Goal: Task Accomplishment & Management: Complete application form

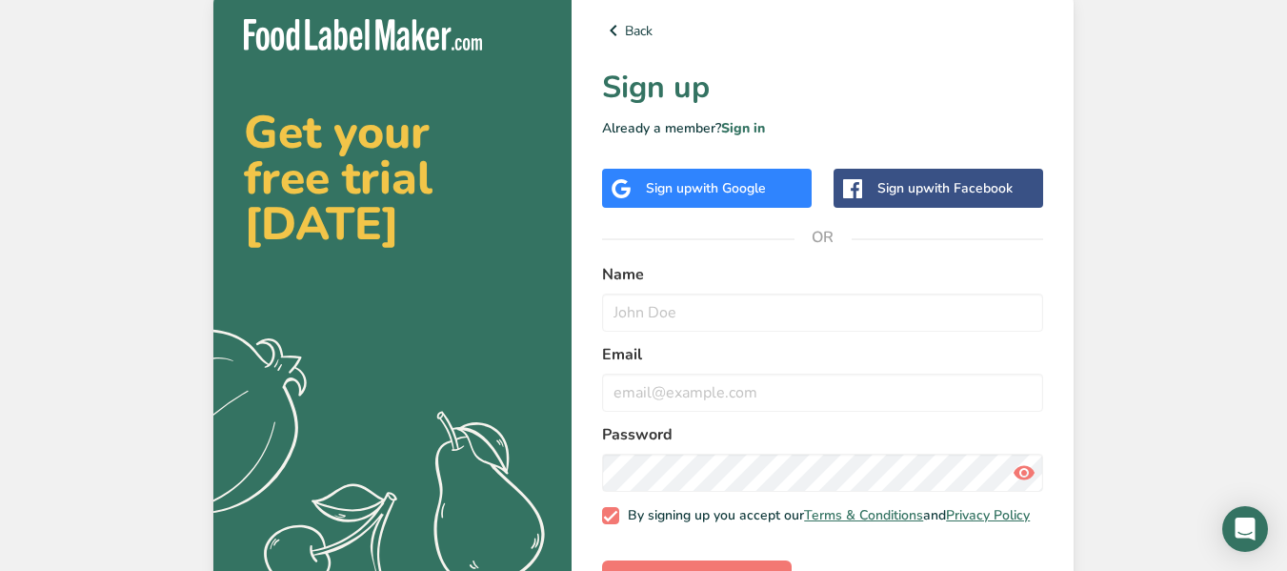
click at [766, 193] on span "with Google" at bounding box center [729, 188] width 74 height 18
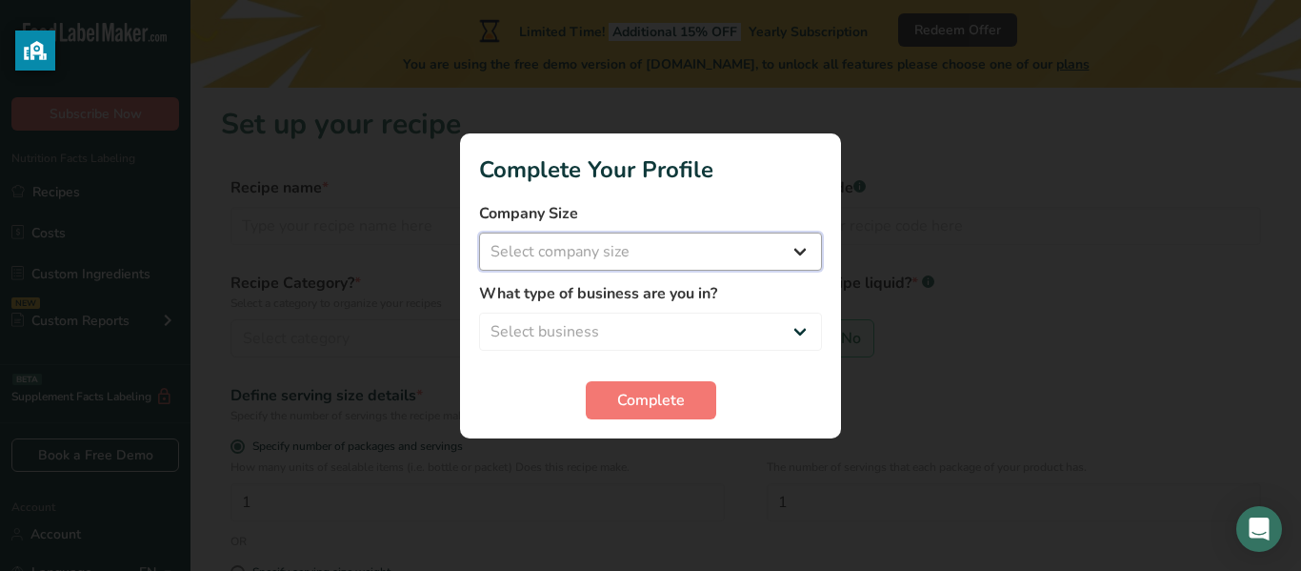
click at [672, 246] on select "Select company size Fewer than 10 Employees 10 to 50 Employees 51 to 500 Employ…" at bounding box center [650, 251] width 343 height 38
drag, startPoint x: 672, startPoint y: 246, endPoint x: 782, endPoint y: 330, distance: 138.7
click at [782, 330] on form "Company Size Select company size Fewer than 10 Employees 10 to 50 Employees 51 …" at bounding box center [650, 310] width 343 height 217
click at [800, 330] on select "Select business Packaged Food Manufacturer Restaurant & Cafe Bakery Meal Plans …" at bounding box center [650, 331] width 343 height 38
select select "1"
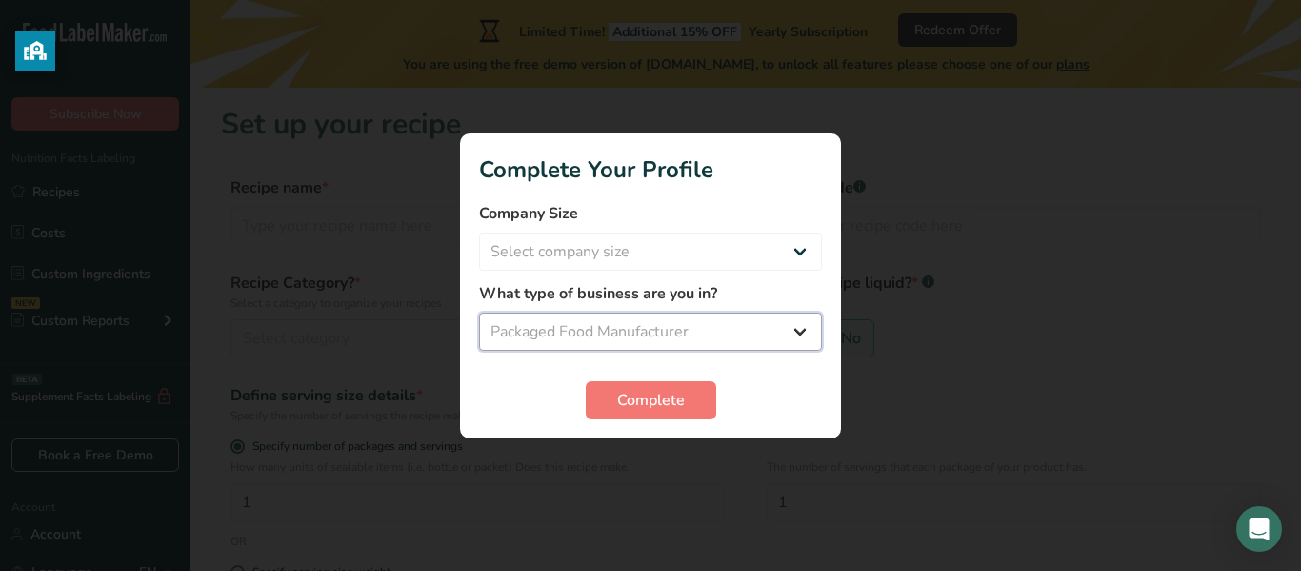
click at [479, 312] on select "Select business Packaged Food Manufacturer Restaurant & Cafe Bakery Meal Plans …" at bounding box center [650, 331] width 343 height 38
click at [731, 263] on select "Select company size Fewer than 10 Employees 10 to 50 Employees 51 to 500 Employ…" at bounding box center [650, 251] width 343 height 38
select select "2"
click at [479, 232] on select "Select company size Fewer than 10 Employees 10 to 50 Employees 51 to 500 Employ…" at bounding box center [650, 251] width 343 height 38
click at [667, 389] on span "Complete" at bounding box center [651, 400] width 68 height 23
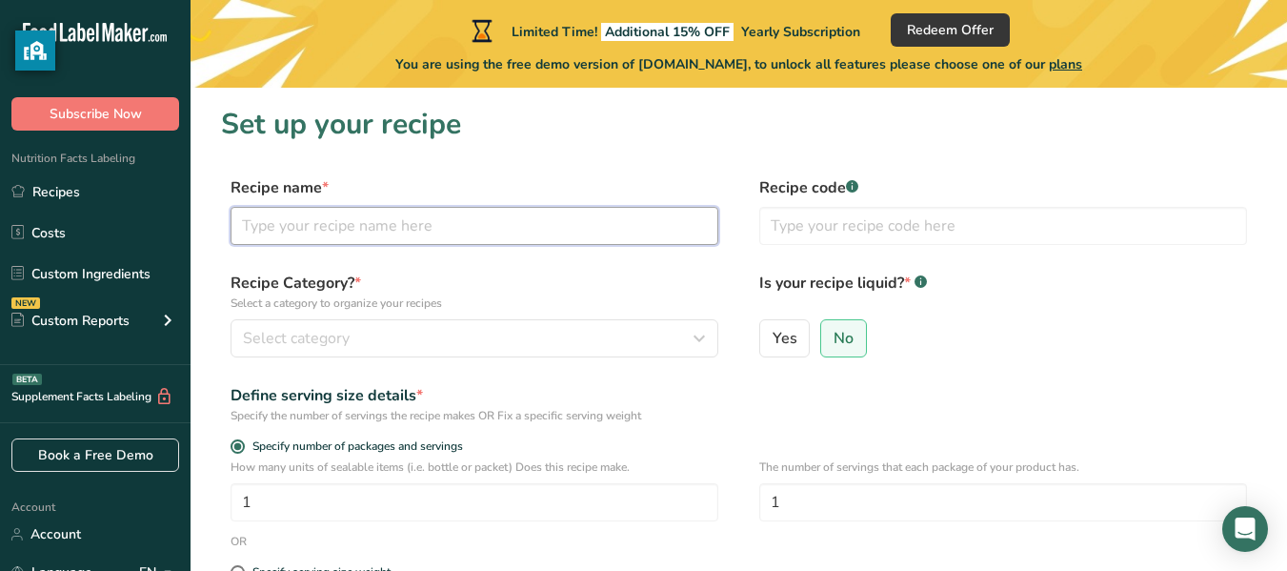
click at [590, 232] on input "text" at bounding box center [475, 226] width 488 height 38
type input "choco smurfs"
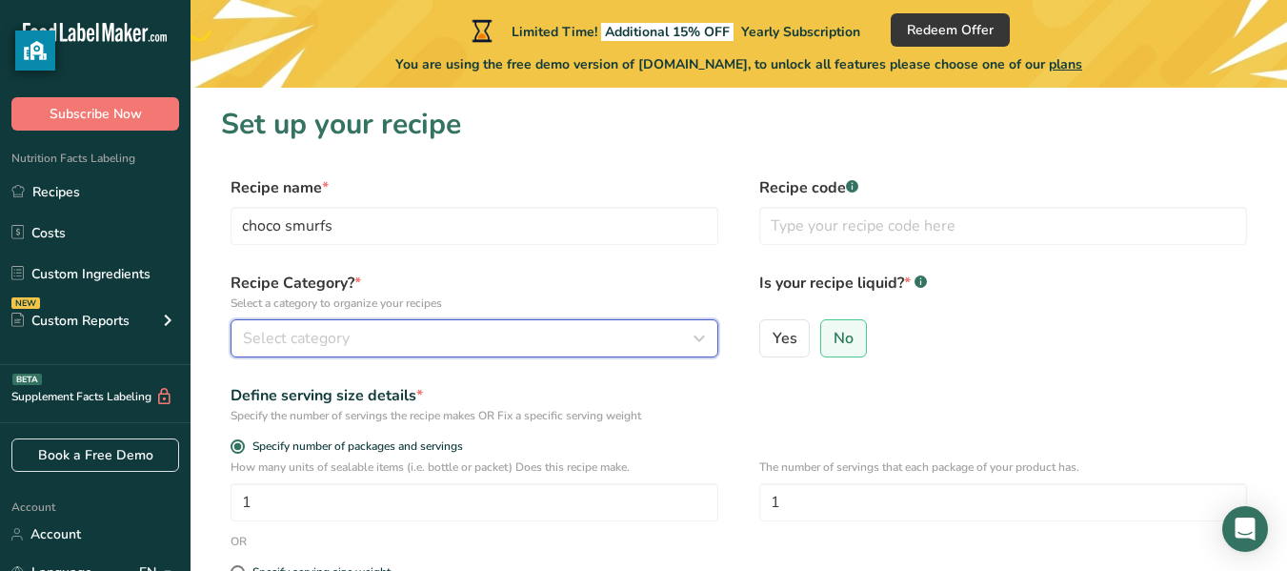
click at [610, 342] on div "Select category" at bounding box center [469, 338] width 452 height 23
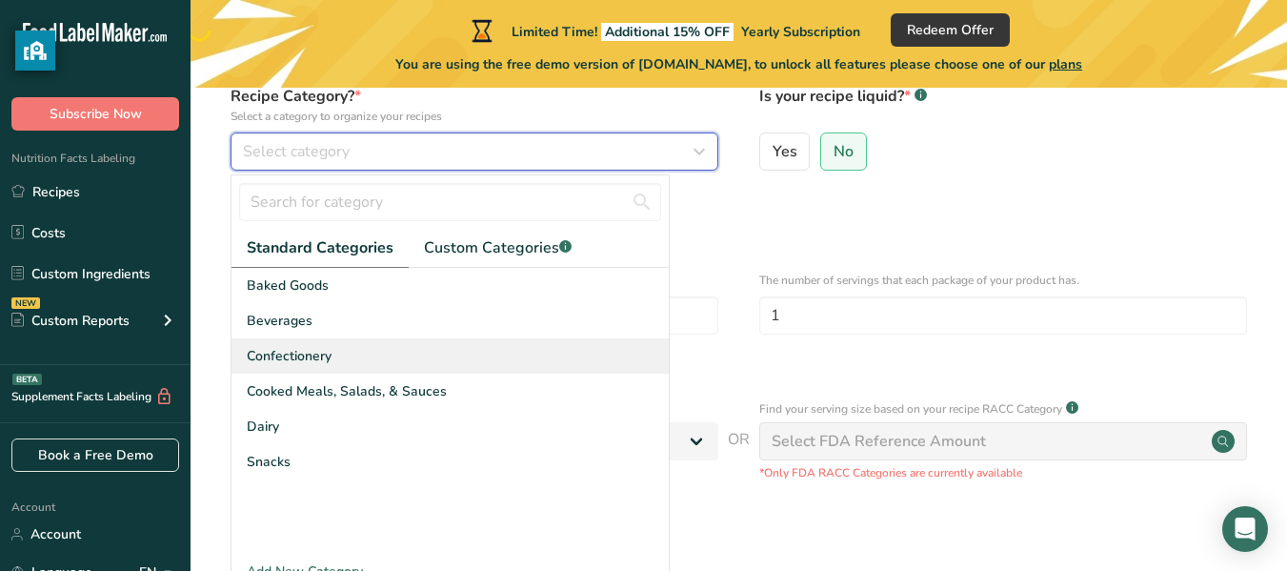
scroll to position [189, 0]
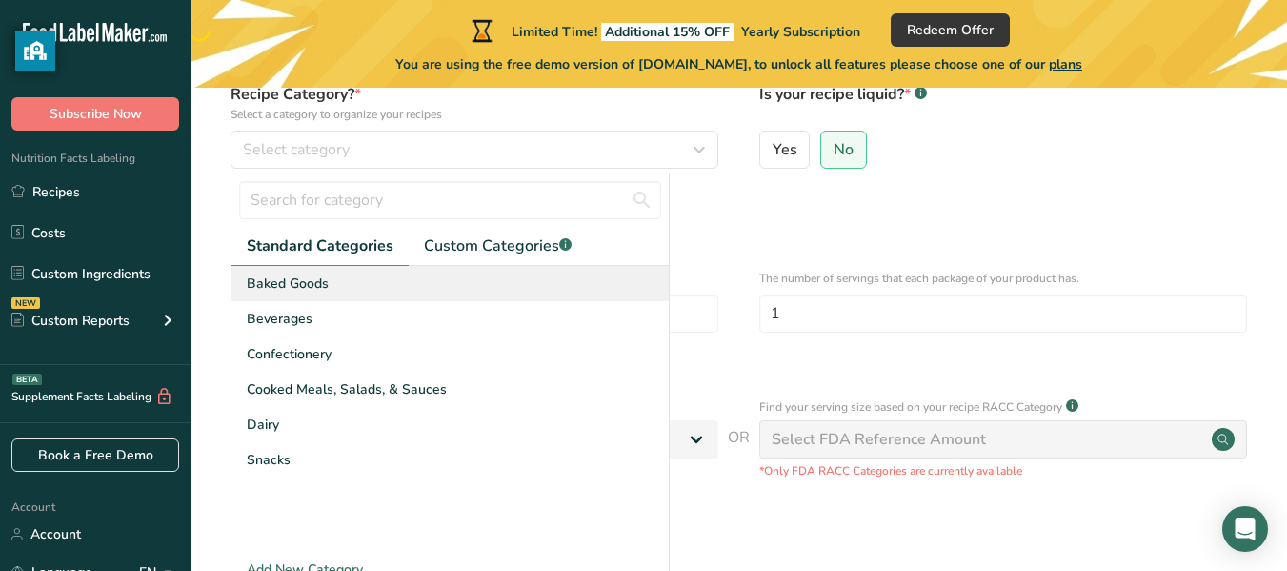
click at [525, 296] on div "Baked Goods" at bounding box center [449, 283] width 437 height 35
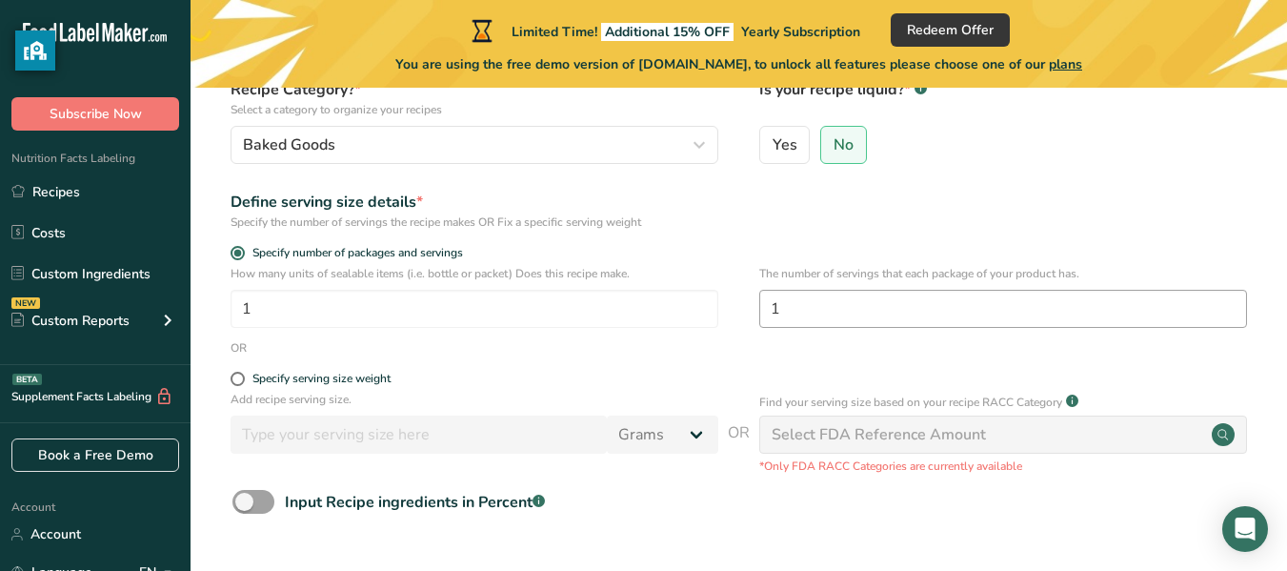
scroll to position [194, 0]
click at [838, 309] on input "1" at bounding box center [1003, 308] width 488 height 38
click at [838, 309] on input "7" at bounding box center [1003, 308] width 488 height 38
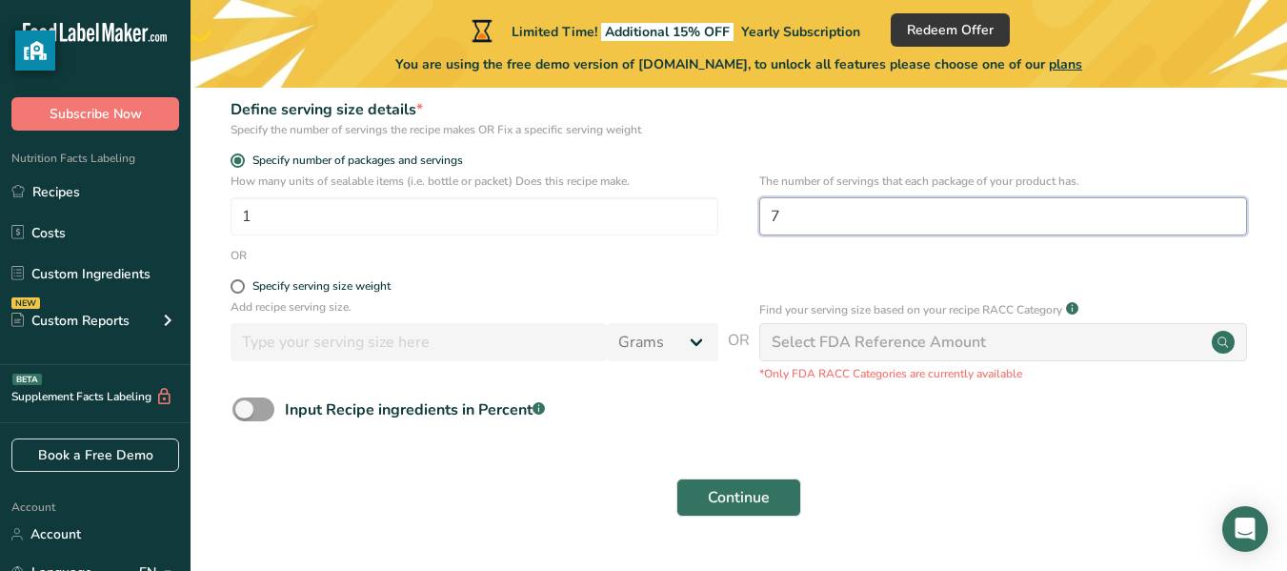
scroll to position [288, 0]
type input "7"
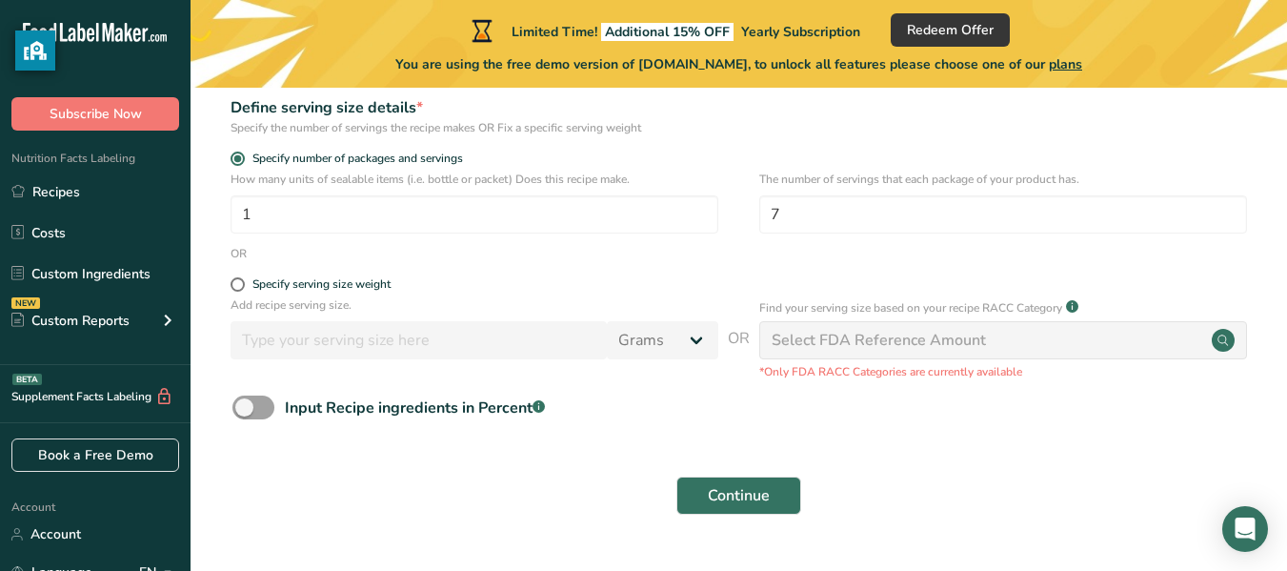
click at [805, 244] on div "The number of servings that each package of your product has. 7" at bounding box center [1003, 208] width 488 height 74
click at [813, 331] on div "Select FDA Reference Amount" at bounding box center [879, 340] width 214 height 23
click at [243, 281] on span at bounding box center [238, 284] width 14 height 14
click at [243, 281] on input "Specify serving size weight" at bounding box center [237, 284] width 12 height 12
radio input "true"
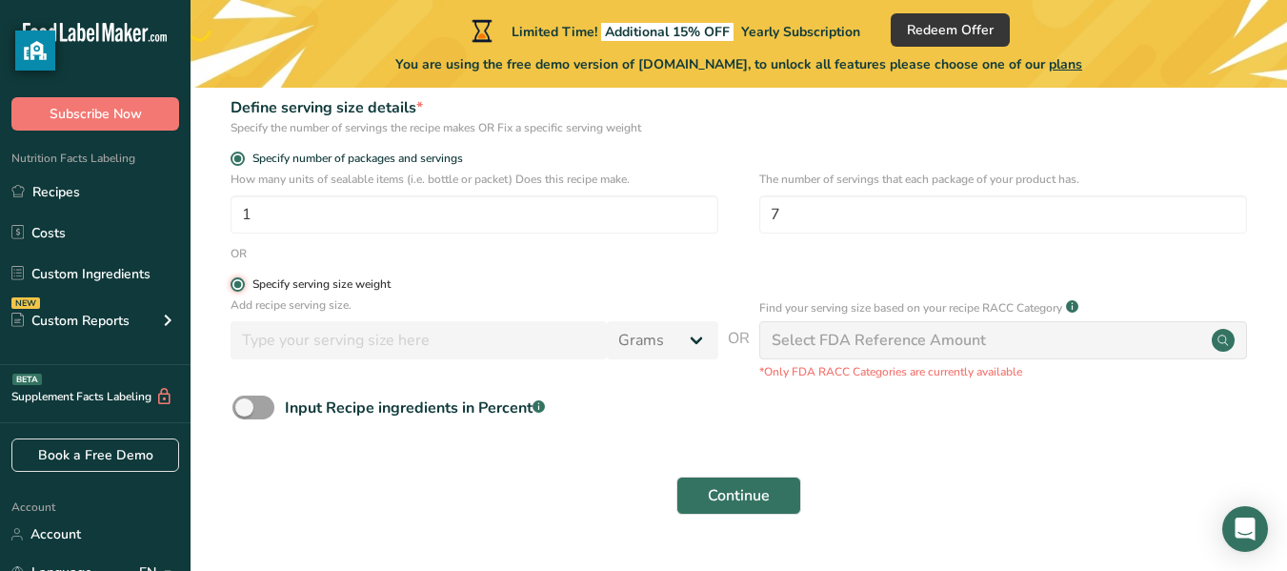
radio input "false"
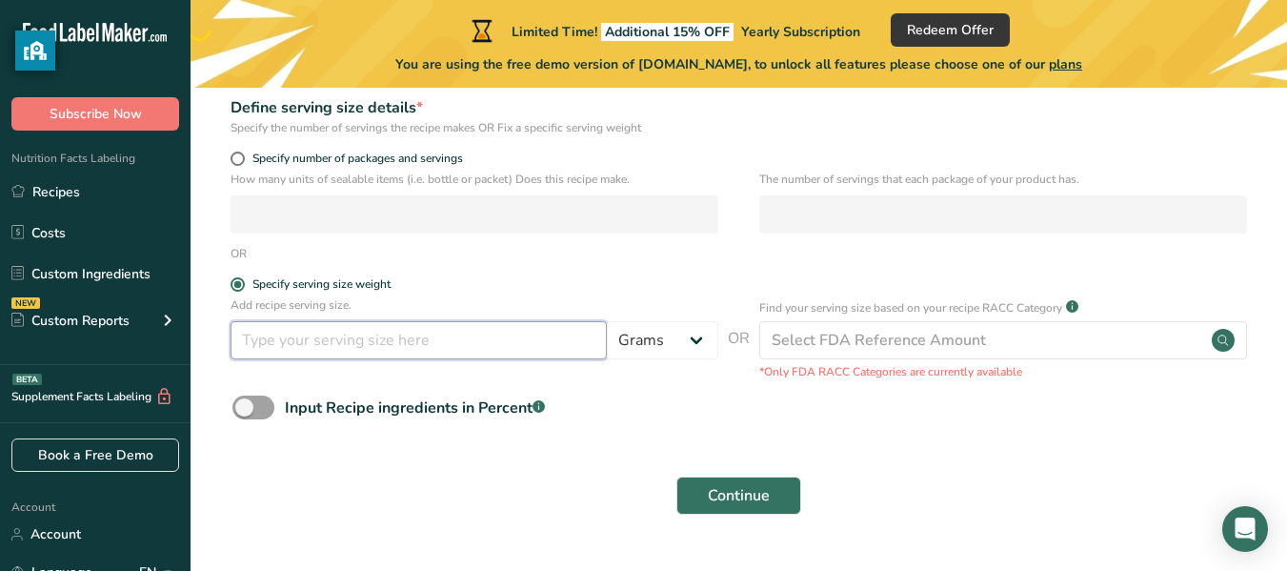
click at [468, 343] on input "number" at bounding box center [419, 340] width 376 height 38
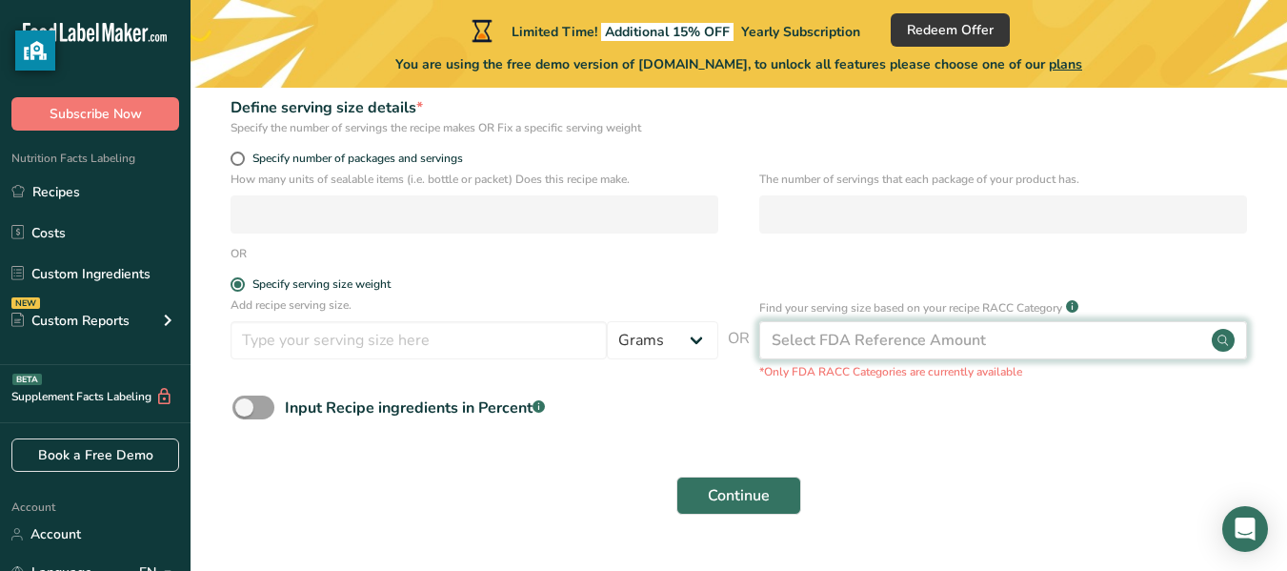
click at [873, 337] on div "Select FDA Reference Amount" at bounding box center [879, 340] width 214 height 23
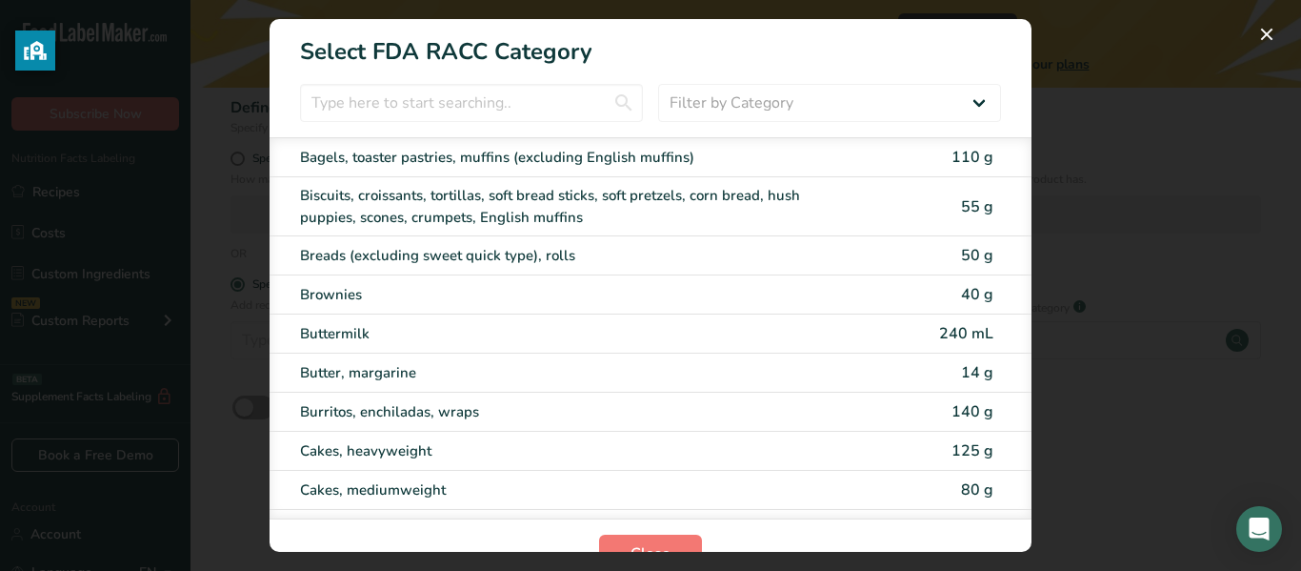
click at [655, 212] on div "Biscuits, croissants, tortillas, soft bread sticks, soft pretzels, corn bread, …" at bounding box center [570, 206] width 541 height 43
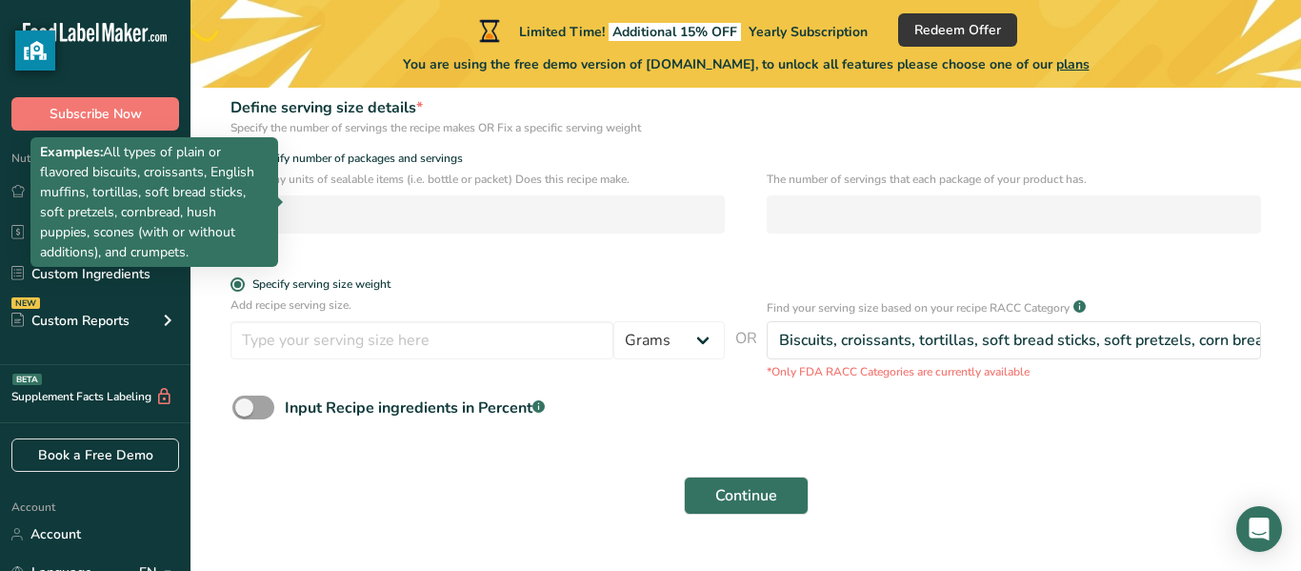
type input "55"
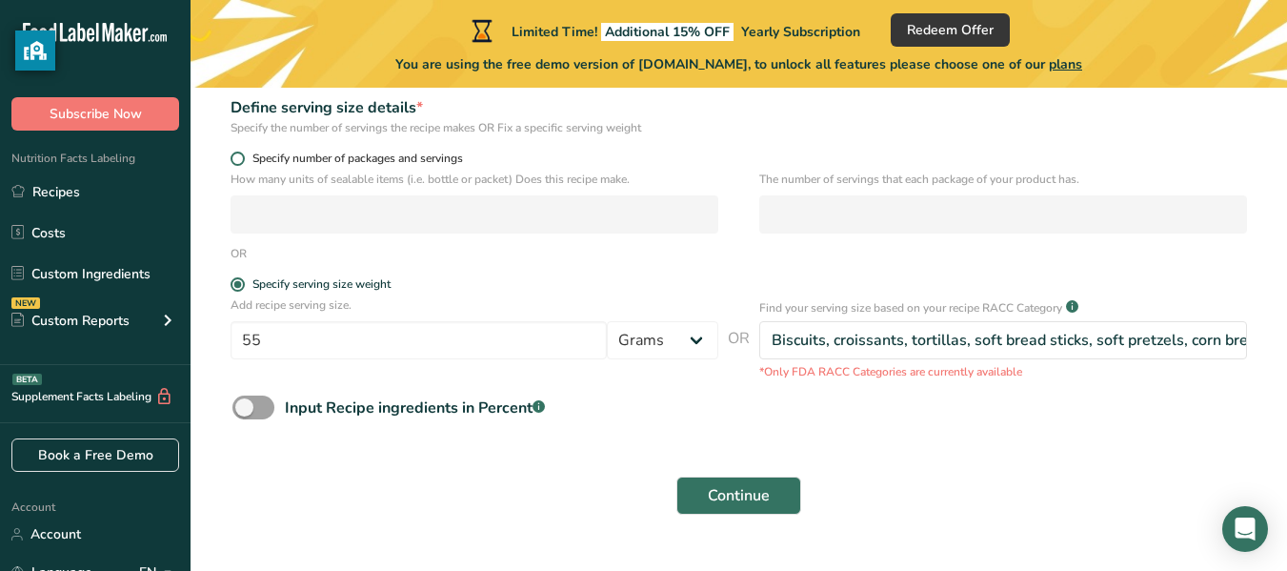
click at [235, 152] on span at bounding box center [238, 158] width 14 height 14
click at [235, 152] on input "Specify number of packages and servings" at bounding box center [237, 158] width 12 height 12
radio input "true"
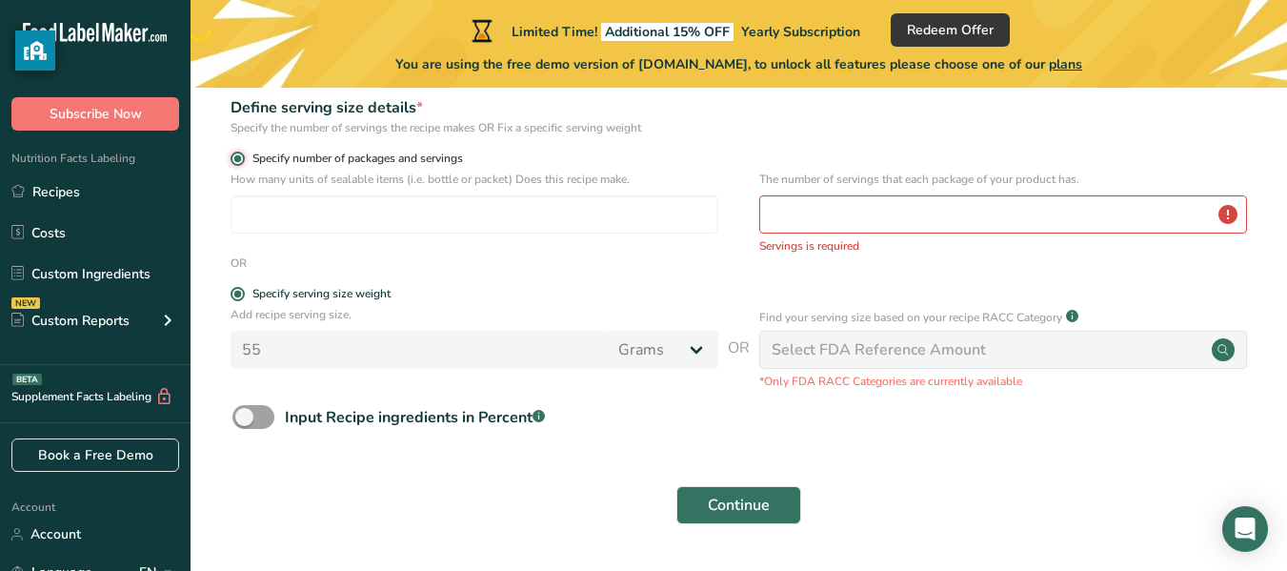
radio input "false"
click at [333, 217] on input "number" at bounding box center [475, 214] width 488 height 38
type input "1"
click at [829, 208] on input "number" at bounding box center [1003, 214] width 488 height 38
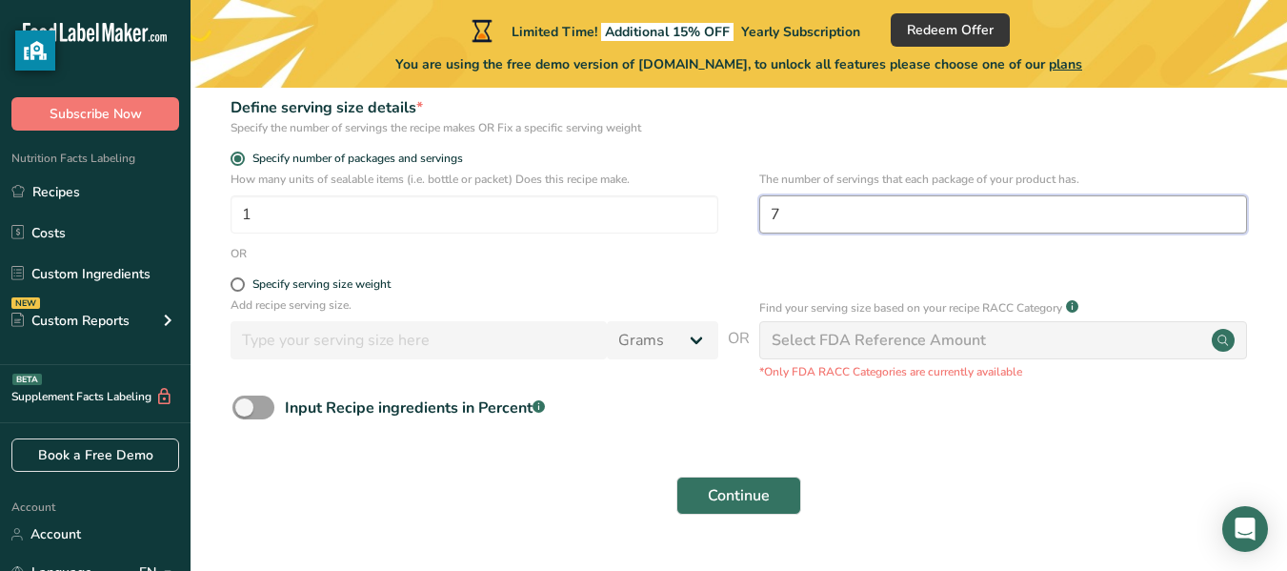
scroll to position [334, 0]
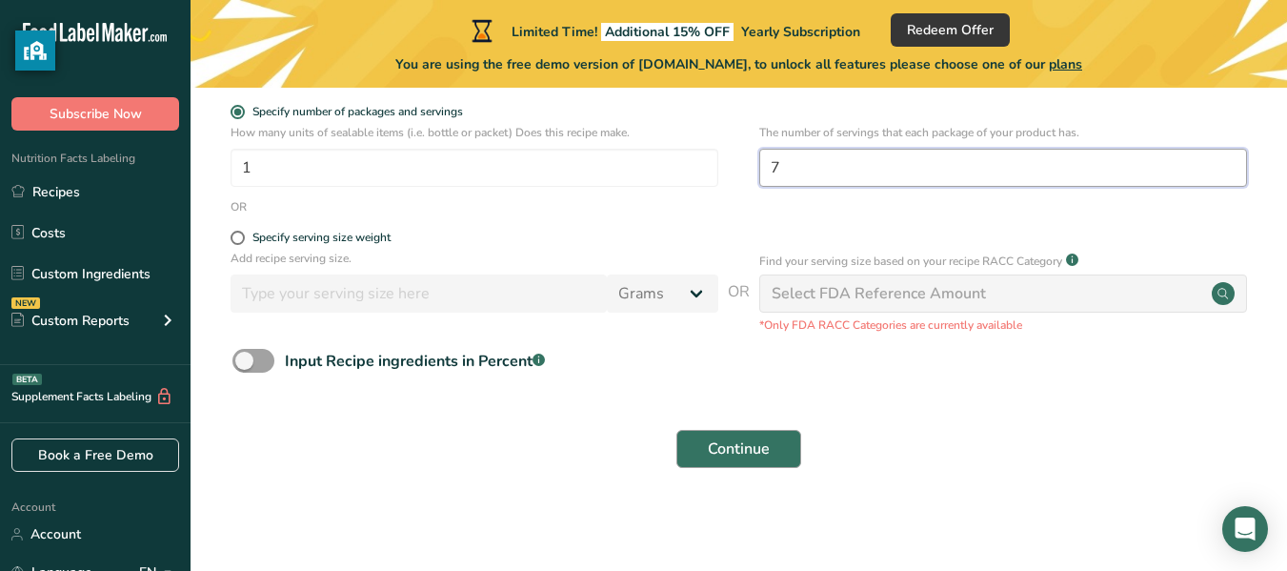
type input "7"
click at [762, 463] on button "Continue" at bounding box center [738, 449] width 125 height 38
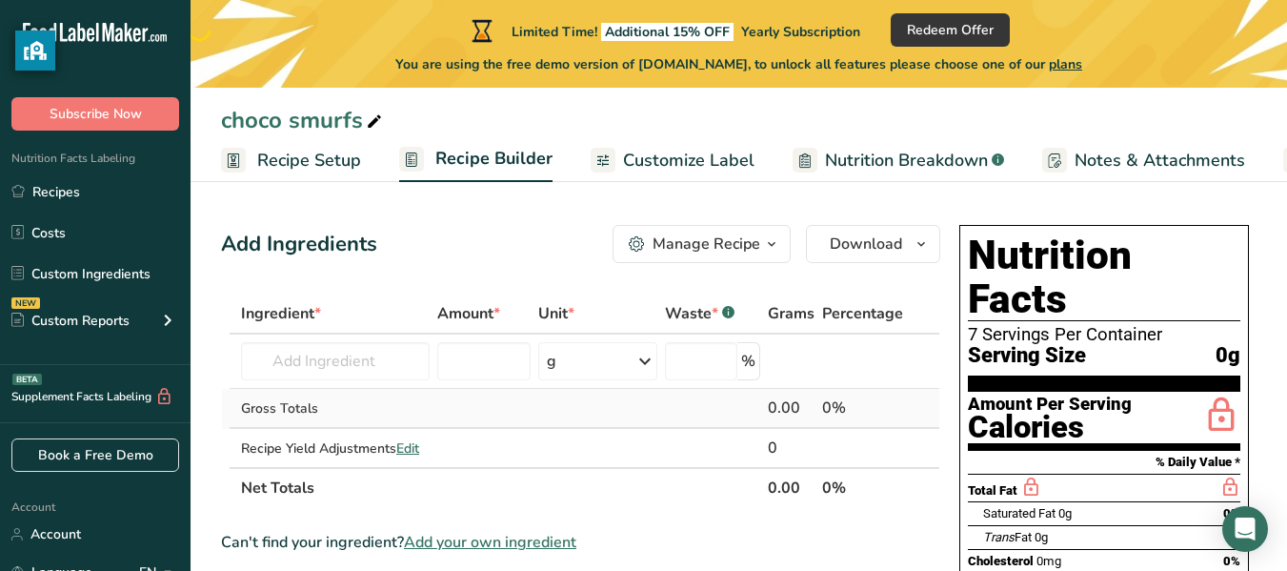
click at [814, 402] on div "0.00" at bounding box center [791, 407] width 47 height 23
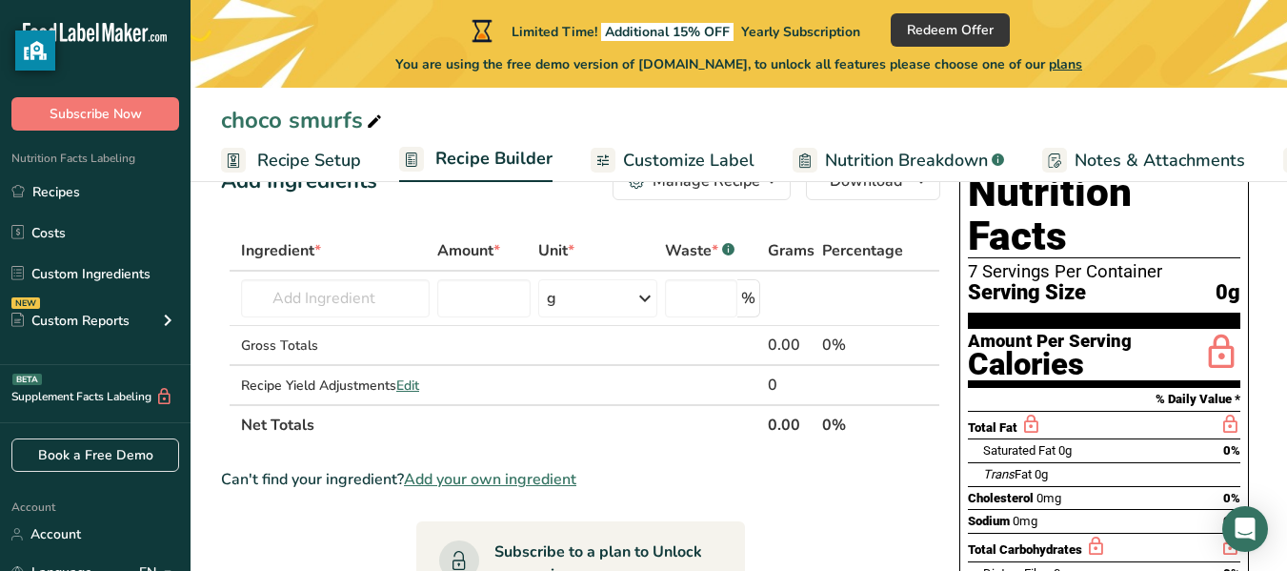
scroll to position [65, 0]
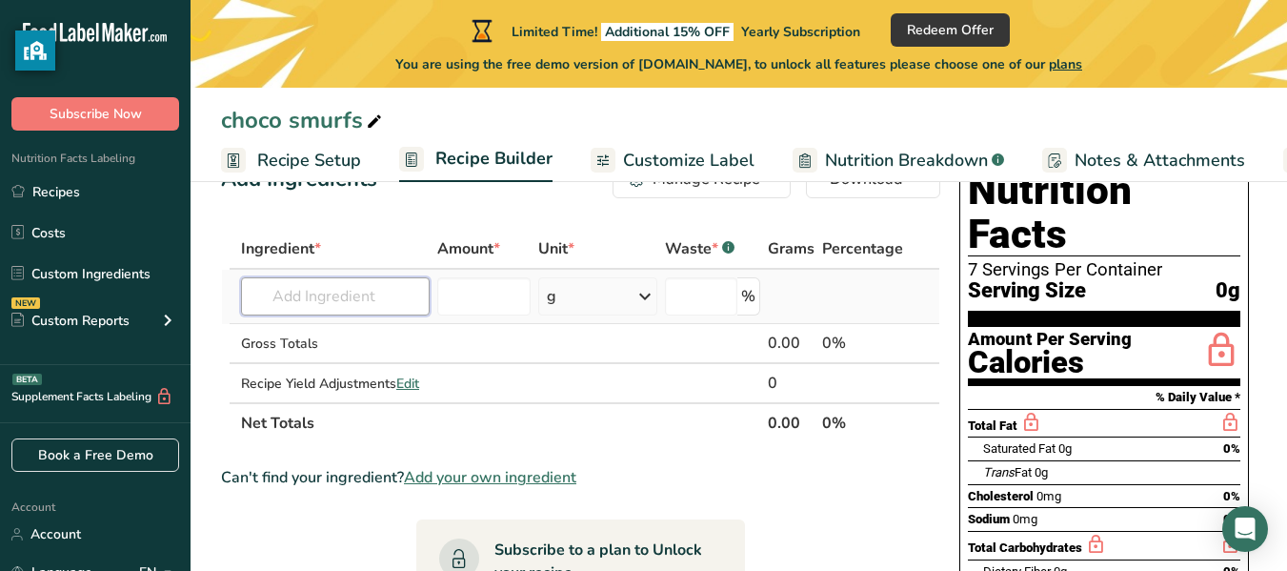
click at [374, 306] on input "text" at bounding box center [335, 296] width 189 height 38
click at [468, 294] on input "number" at bounding box center [483, 296] width 93 height 38
click at [600, 293] on div "g" at bounding box center [597, 296] width 119 height 38
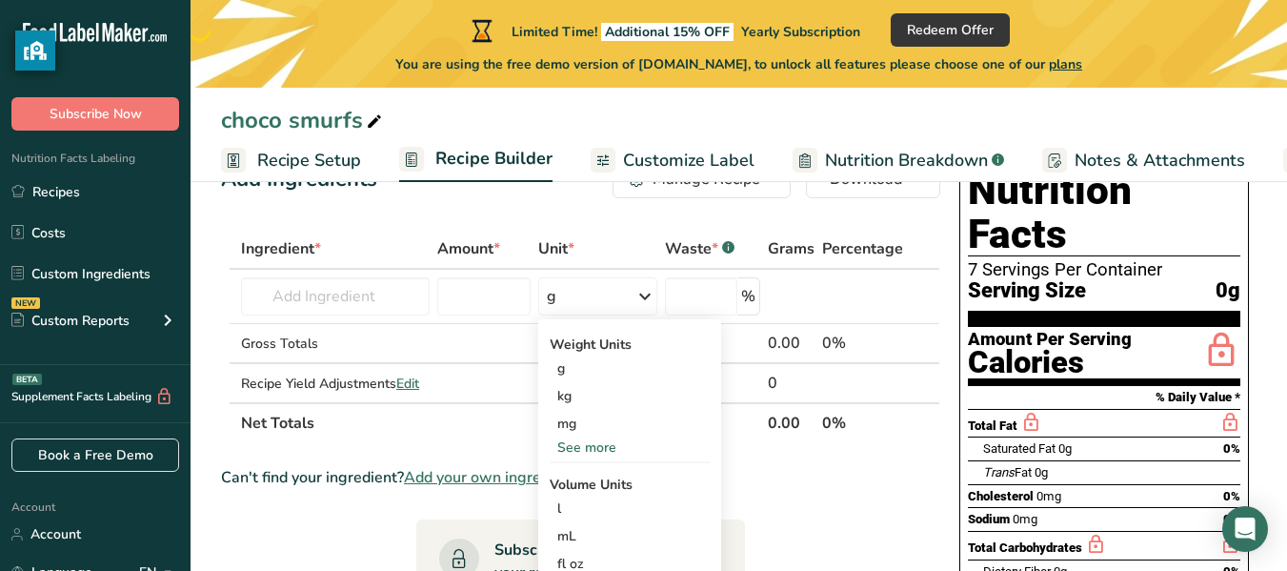
click at [423, 438] on th "Net Totals" at bounding box center [500, 422] width 527 height 40
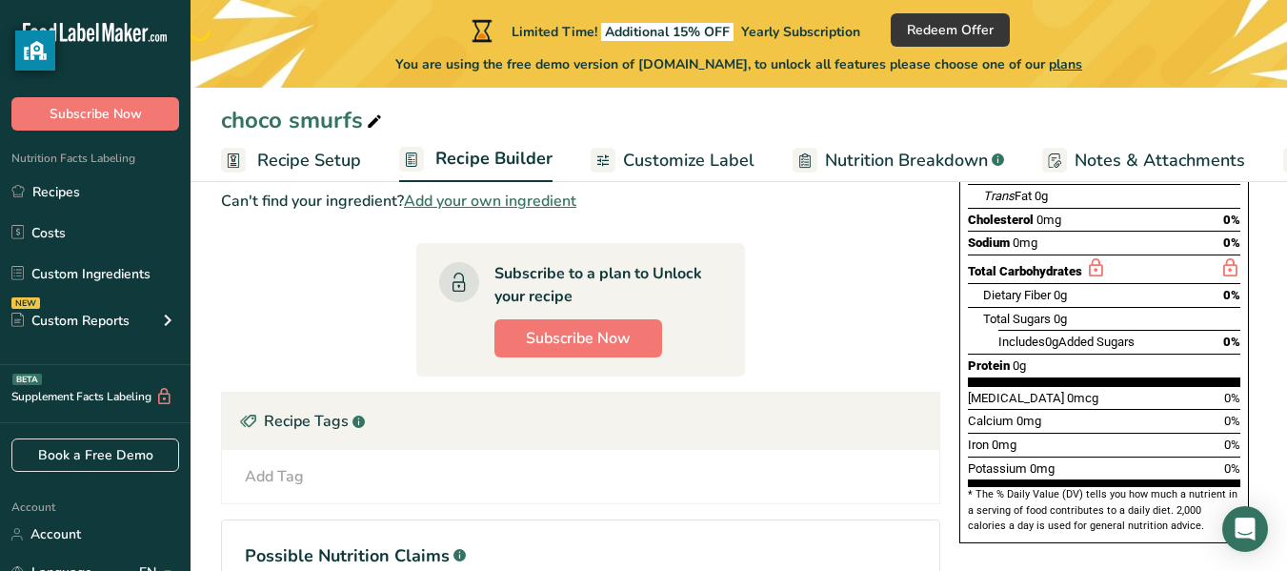
scroll to position [343, 0]
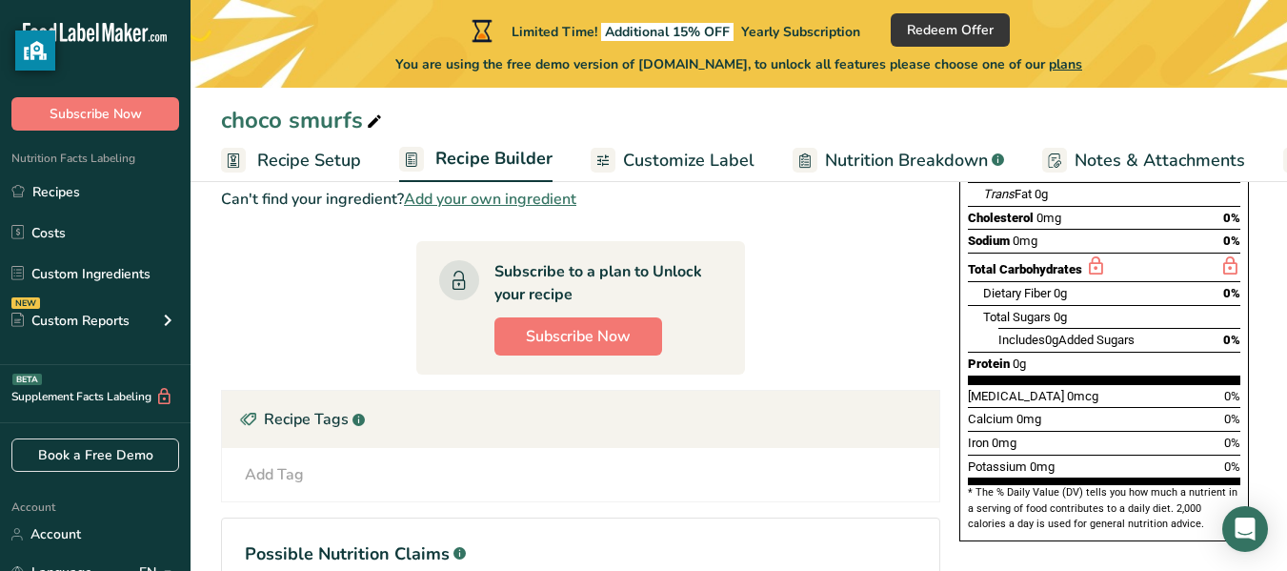
click at [423, 438] on div "Recipe Tags .a-a{fill:#347362;}.b-a{fill:#fff;}" at bounding box center [580, 419] width 717 height 57
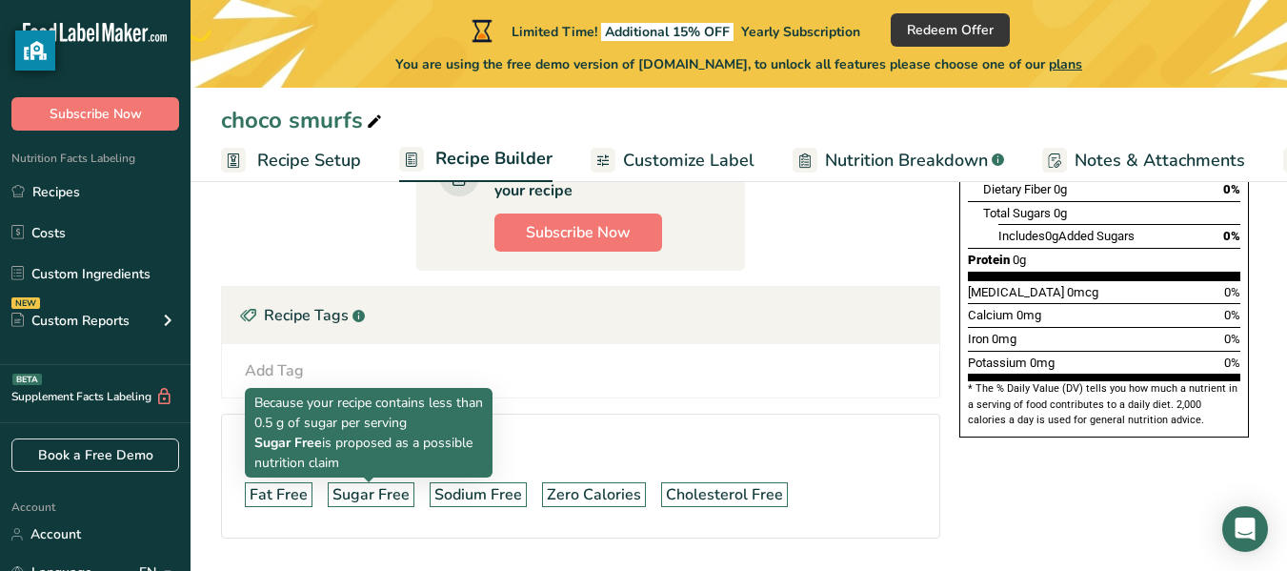
scroll to position [0, 0]
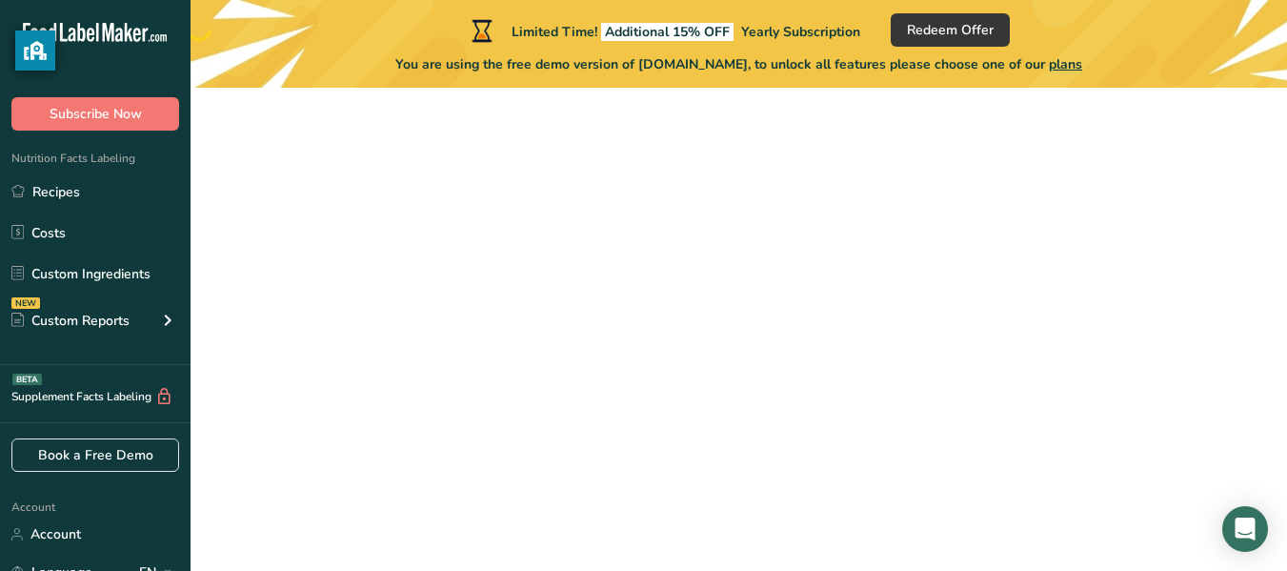
scroll to position [334, 0]
